Goal: Task Accomplishment & Management: Complete application form

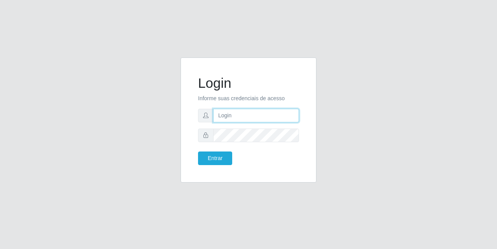
drag, startPoint x: 0, startPoint y: 0, endPoint x: 242, endPoint y: 118, distance: 269.3
click at [242, 118] on input "text" at bounding box center [256, 116] width 86 height 14
type input "[EMAIL_ADDRESS][DOMAIN_NAME]"
click at [236, 126] on form "Login Informe suas credenciais de acesso [EMAIL_ADDRESS][DOMAIN_NAME] Entrar" at bounding box center [248, 120] width 101 height 90
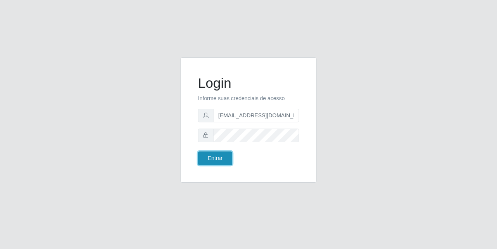
click at [217, 155] on button "Entrar" at bounding box center [215, 158] width 34 height 14
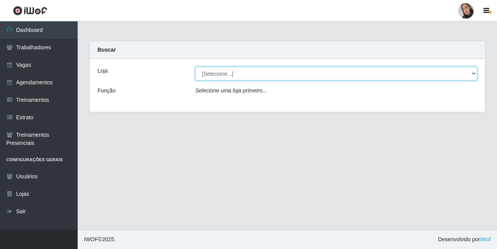
drag, startPoint x: 263, startPoint y: 75, endPoint x: 263, endPoint y: 79, distance: 4.3
click at [263, 75] on select "[Selecione...] Supermercado [GEOGRAPHIC_DATA]" at bounding box center [336, 74] width 282 height 14
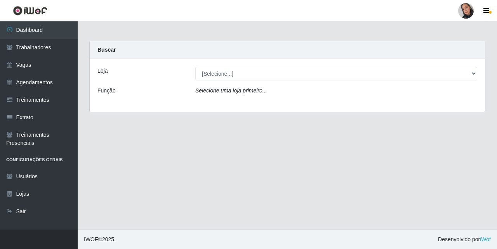
click at [258, 102] on div "Loja [Selecione...] Supermercado São Sebastião - Unidade Camalaú Função Selecio…" at bounding box center [287, 85] width 395 height 53
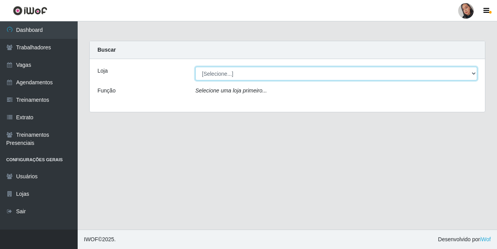
click at [246, 67] on select "[Selecione...] Supermercado [GEOGRAPHIC_DATA]" at bounding box center [336, 74] width 282 height 14
select select "165"
click at [195, 67] on select "[Selecione...] Supermercado [GEOGRAPHIC_DATA]" at bounding box center [336, 74] width 282 height 14
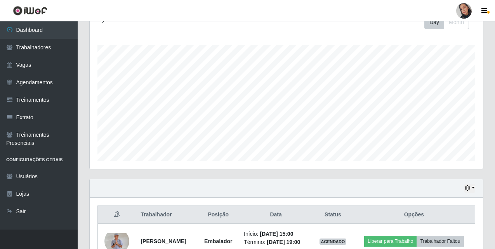
scroll to position [163, 0]
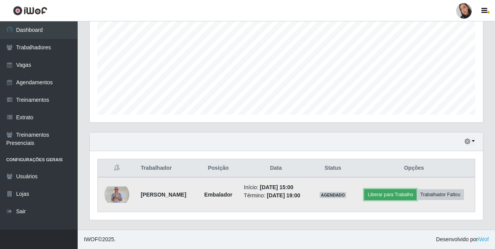
click at [381, 194] on button "Liberar para Trabalho" at bounding box center [390, 194] width 52 height 11
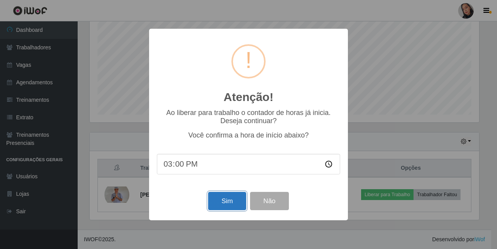
click at [221, 210] on button "Sim" at bounding box center [227, 201] width 38 height 18
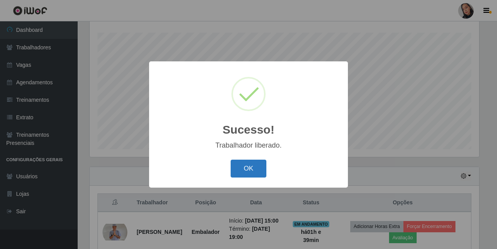
click at [251, 170] on button "OK" at bounding box center [249, 169] width 36 height 18
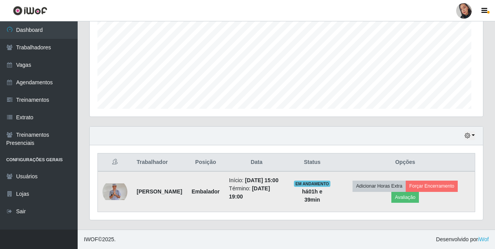
scroll to position [161, 393]
click at [416, 194] on button "Avaliação" at bounding box center [405, 197] width 28 height 11
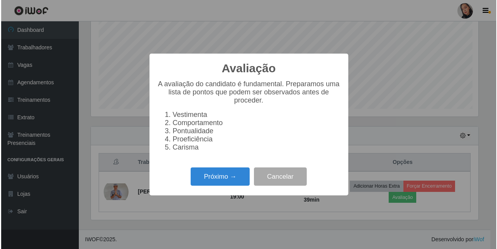
scroll to position [161, 389]
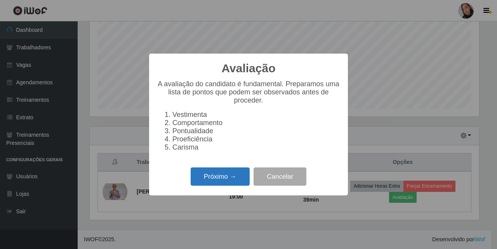
click at [241, 182] on button "Próximo →" at bounding box center [220, 176] width 59 height 18
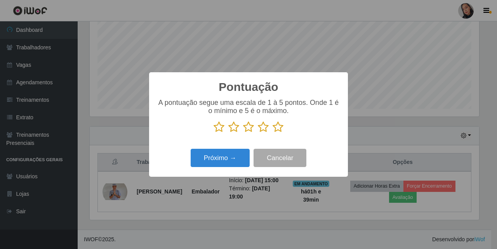
click at [278, 132] on icon at bounding box center [277, 127] width 11 height 12
click at [272, 133] on input "radio" at bounding box center [272, 133] width 0 height 0
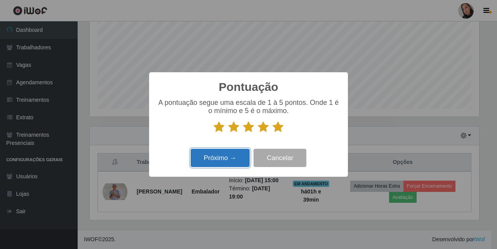
click at [217, 160] on button "Próximo →" at bounding box center [220, 158] width 59 height 18
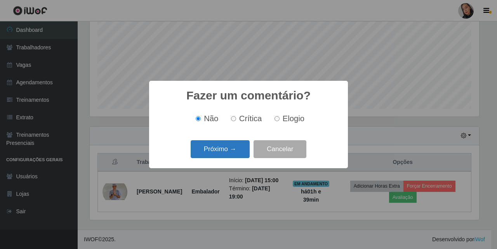
click at [218, 156] on button "Próximo →" at bounding box center [220, 149] width 59 height 18
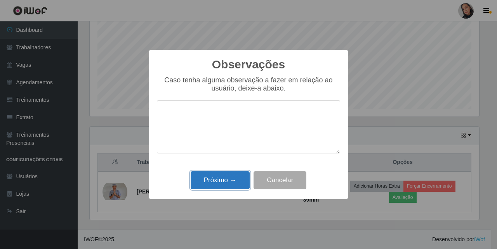
click at [229, 185] on button "Próximo →" at bounding box center [220, 180] width 59 height 18
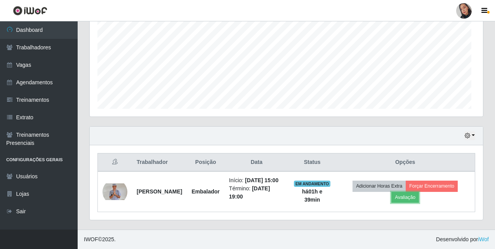
scroll to position [161, 393]
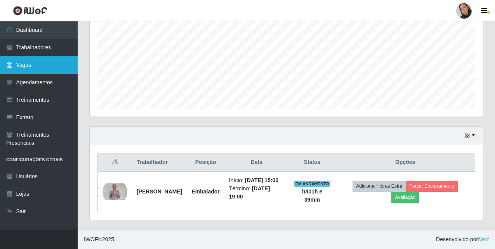
click at [26, 66] on link "Vagas" at bounding box center [39, 64] width 78 height 17
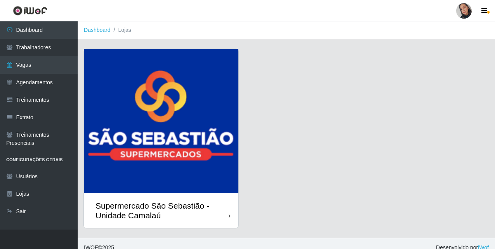
click at [213, 82] on img at bounding box center [161, 121] width 154 height 144
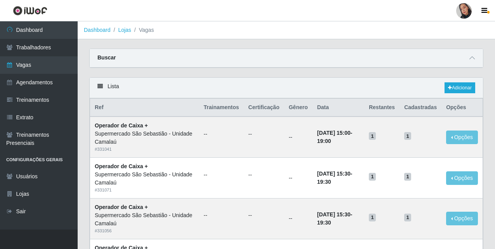
click at [131, 59] on div "Buscar" at bounding box center [286, 58] width 393 height 19
click at [474, 59] on icon at bounding box center [471, 57] width 5 height 5
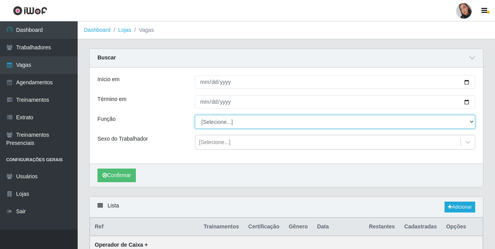
click at [308, 122] on select "[Selecione...] ASG ASG + ASG ++ Auxiliar de entrega + Auxiliar de entrega ++ Au…" at bounding box center [335, 122] width 280 height 14
select select "72"
click at [195, 115] on select "[Selecione...] ASG ASG + ASG ++ Auxiliar de entrega + Auxiliar de entrega ++ Au…" at bounding box center [335, 122] width 280 height 14
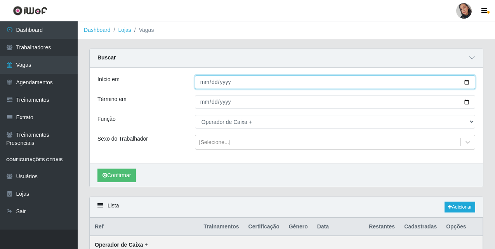
click at [203, 81] on input "Início em" at bounding box center [335, 82] width 280 height 14
type input "[DATE]"
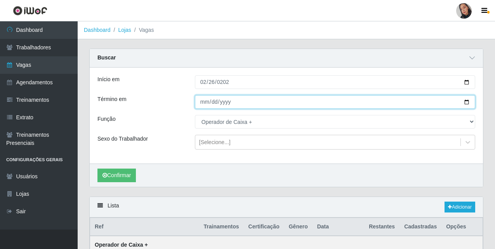
click at [202, 101] on input "Término em" at bounding box center [335, 102] width 280 height 14
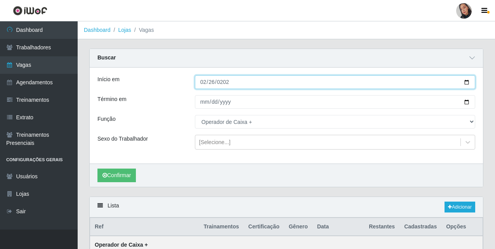
click at [211, 82] on input "[DATE]" at bounding box center [335, 82] width 280 height 14
type input "[DATE]"
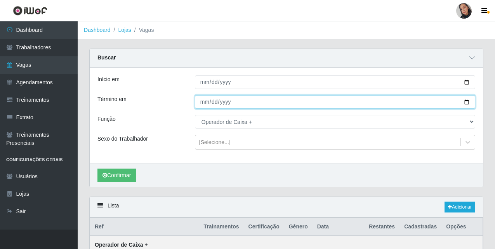
click at [219, 99] on input "Término em" at bounding box center [335, 102] width 280 height 14
click at [220, 104] on input "Término em" at bounding box center [335, 102] width 280 height 14
click at [215, 103] on input "Término em" at bounding box center [335, 102] width 280 height 14
type input "[DATE]"
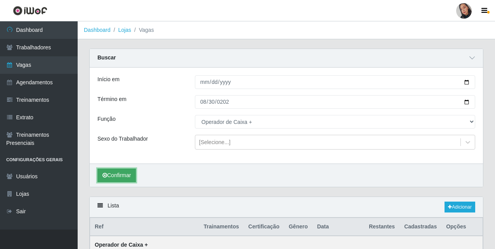
click at [118, 176] on button "Confirmar" at bounding box center [116, 175] width 38 height 14
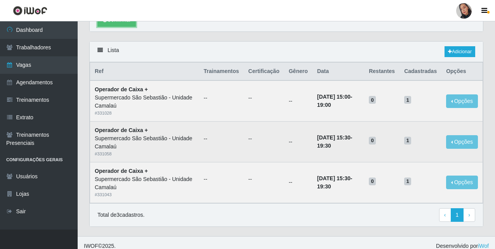
scroll to position [162, 0]
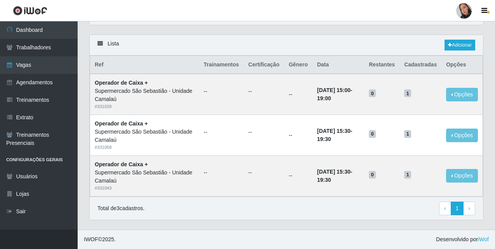
click at [275, 36] on div "Lista Adicionar" at bounding box center [286, 45] width 393 height 21
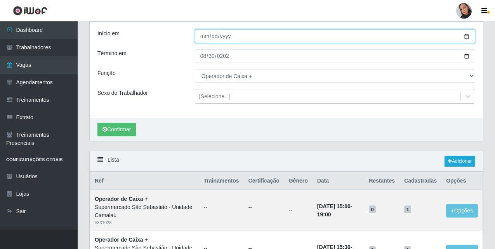
click at [203, 36] on input "[DATE]" at bounding box center [335, 36] width 280 height 14
type input "[DATE]"
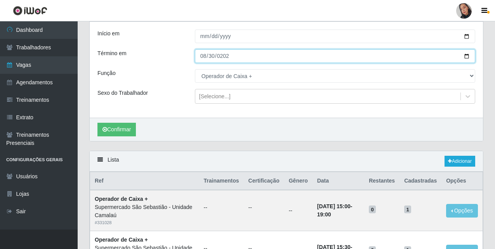
click at [212, 53] on input "[DATE]" at bounding box center [335, 56] width 280 height 14
type input "[DATE]"
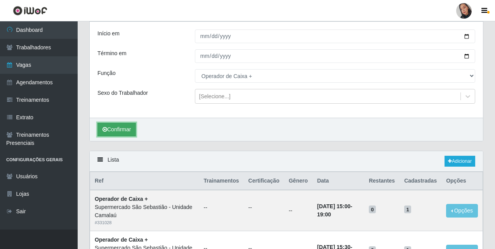
click at [109, 130] on button "Confirmar" at bounding box center [116, 130] width 38 height 14
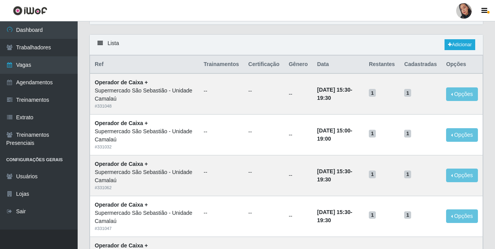
click at [340, 3] on header "Perfil Alterar Senha Sair" at bounding box center [247, 10] width 495 height 21
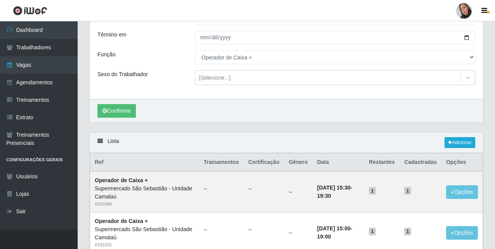
scroll to position [0, 0]
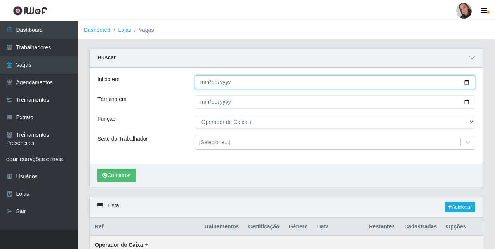
click at [214, 84] on input "[DATE]" at bounding box center [335, 82] width 280 height 14
type input "[DATE]"
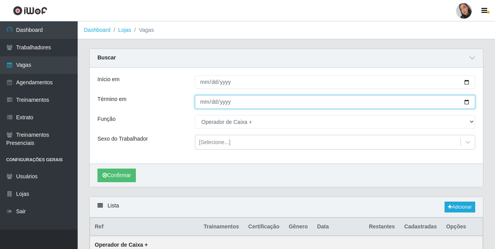
click at [211, 101] on input "[DATE]" at bounding box center [335, 102] width 280 height 14
type input "[DATE]"
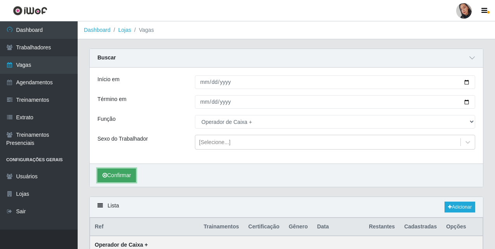
click at [108, 175] on button "Confirmar" at bounding box center [116, 175] width 38 height 14
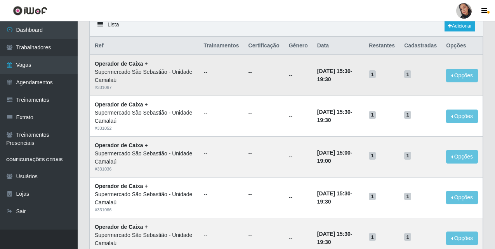
scroll to position [103, 0]
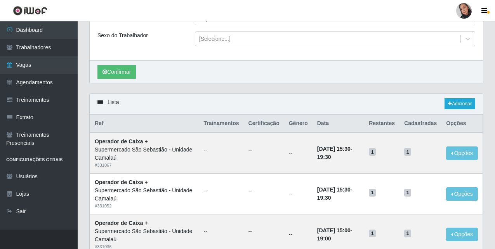
click at [305, 61] on div "Confirmar" at bounding box center [286, 71] width 393 height 23
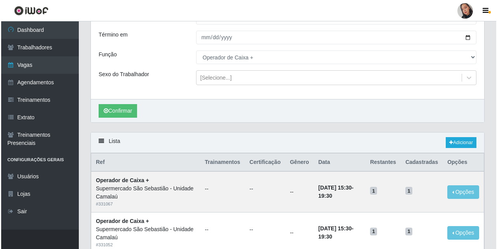
scroll to position [0, 0]
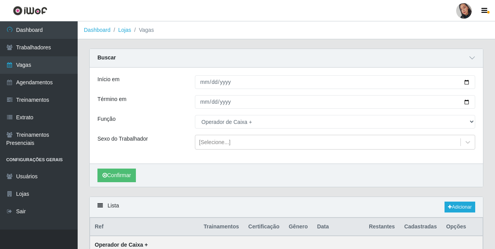
drag, startPoint x: 460, startPoint y: 7, endPoint x: 461, endPoint y: 17, distance: 10.5
click at [460, 8] on div at bounding box center [464, 11] width 16 height 16
click at [453, 62] on button "Sair" at bounding box center [449, 60] width 70 height 16
